Goal: Find specific page/section: Find specific page/section

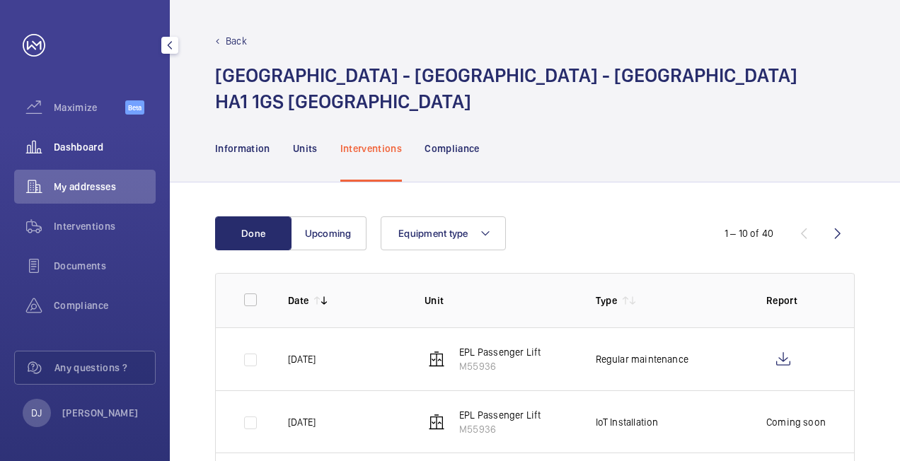
click at [103, 153] on span "Dashboard" at bounding box center [105, 147] width 102 height 14
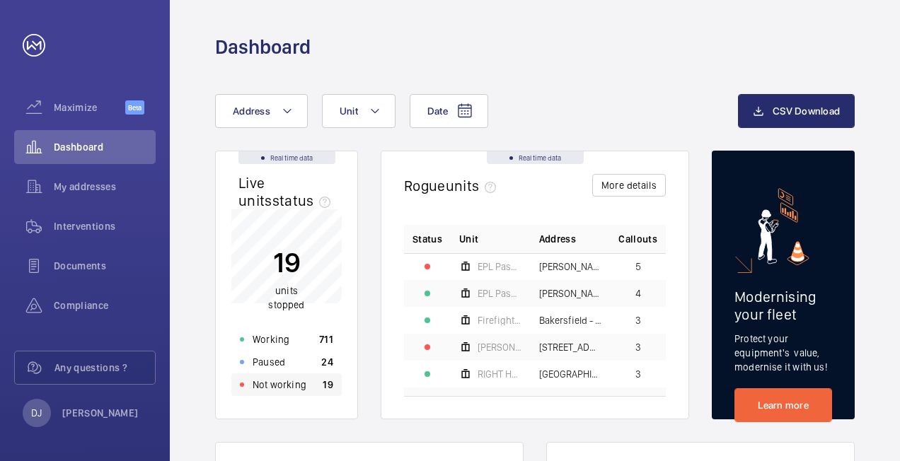
click at [314, 389] on div "Not working 19" at bounding box center [286, 385] width 110 height 23
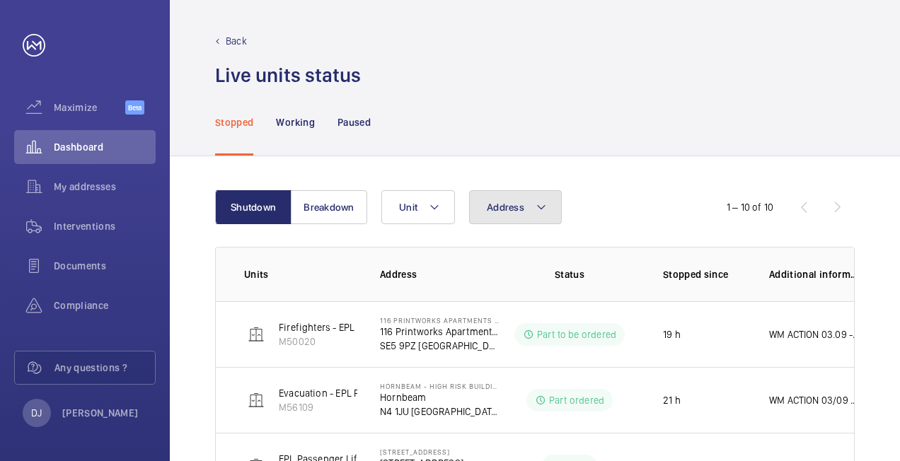
click at [517, 217] on button "Address" at bounding box center [515, 207] width 93 height 34
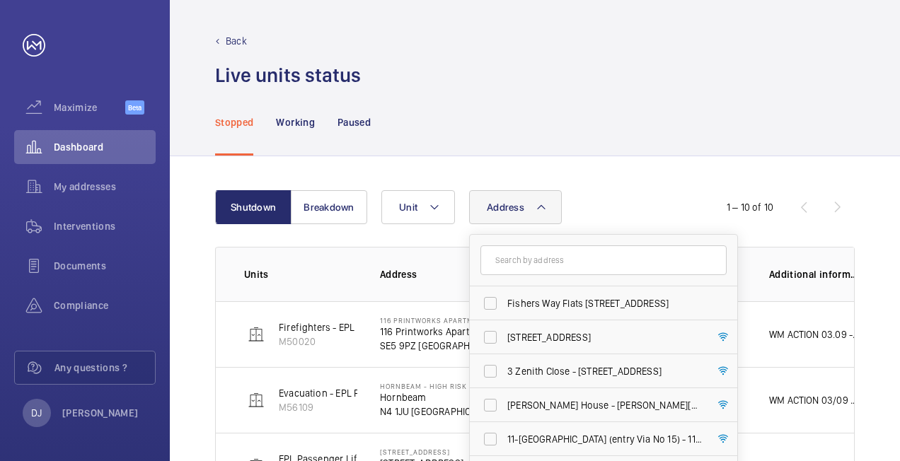
click at [517, 258] on input "text" at bounding box center [604, 261] width 246 height 30
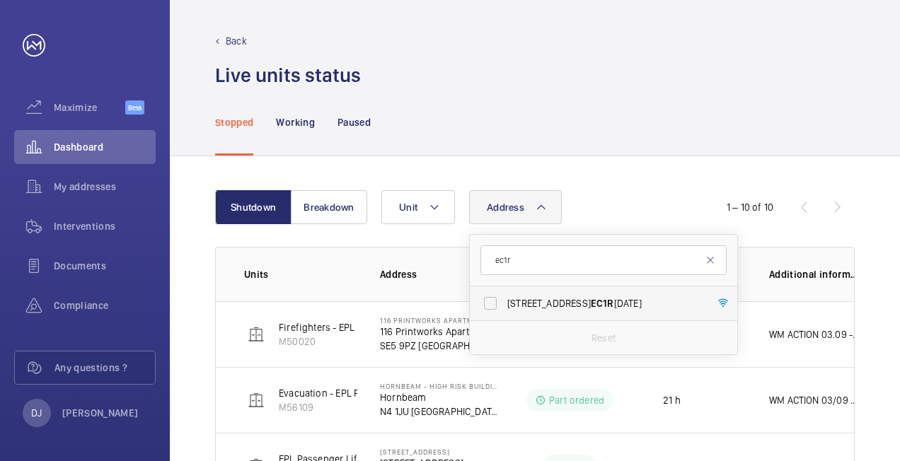
type input "ec1r"
click at [597, 302] on span "[STREET_ADDRESS][DATE]" at bounding box center [605, 304] width 195 height 14
click at [505, 302] on input "[STREET_ADDRESS][DATE]" at bounding box center [490, 303] width 28 height 28
checkbox input "true"
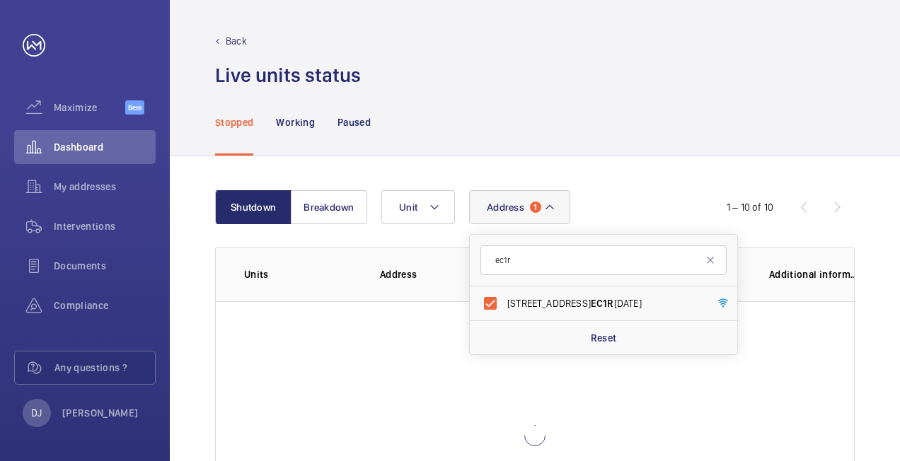
click at [655, 174] on div "Shutdown Breakdown Address [STREET_ADDRESS][DATE] Reset Unit 1 – 10 of 10 Units…" at bounding box center [535, 380] width 730 height 448
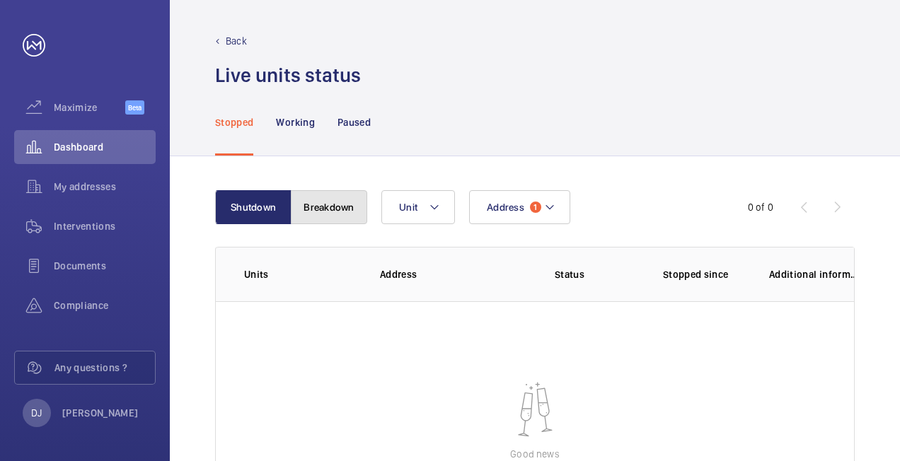
click at [351, 200] on button "Breakdown" at bounding box center [329, 207] width 76 height 34
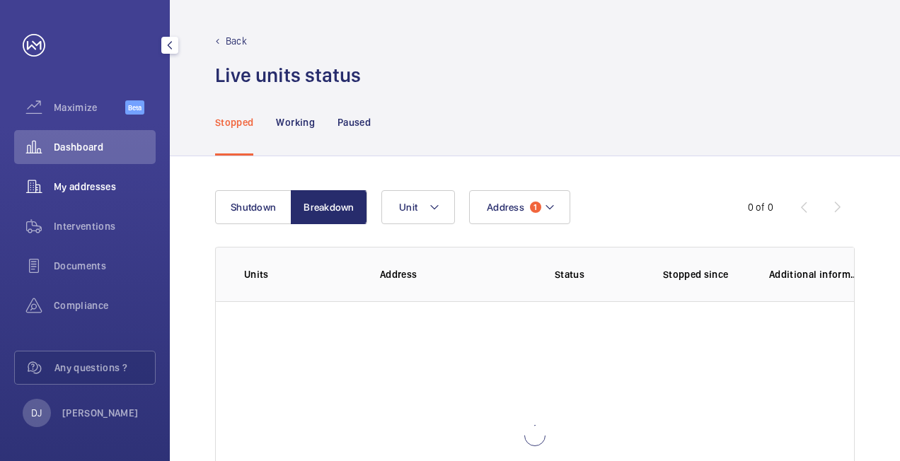
click at [81, 187] on span "My addresses" at bounding box center [105, 187] width 102 height 14
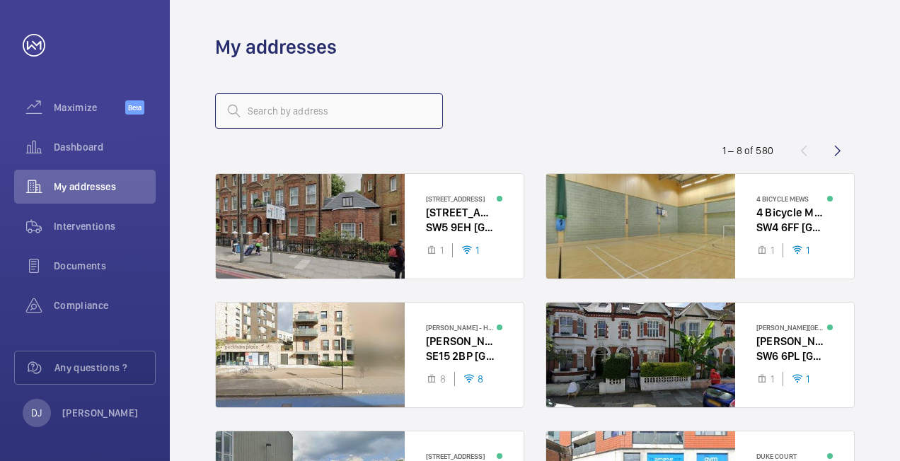
click at [400, 120] on input "text" at bounding box center [329, 110] width 228 height 35
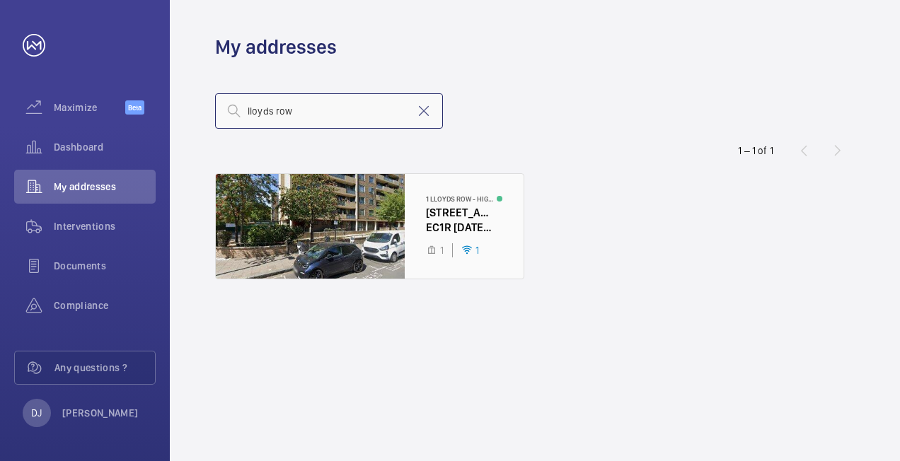
type input "lloyds row"
click at [402, 233] on div at bounding box center [370, 226] width 308 height 105
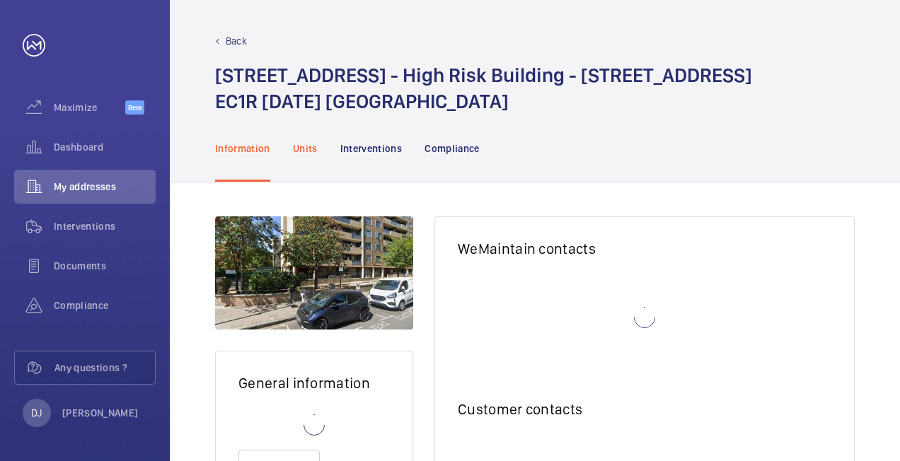
click at [304, 143] on p "Units" at bounding box center [305, 149] width 25 height 14
